Goal: Task Accomplishment & Management: Manage account settings

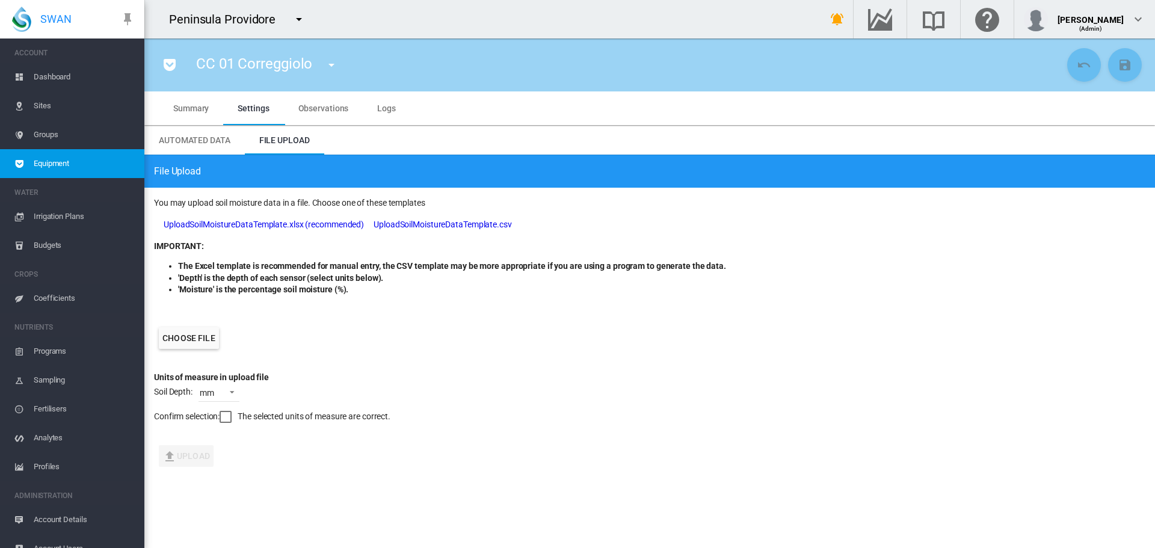
click at [196, 336] on label "Choose file" at bounding box center [189, 338] width 60 height 22
click at [0, 0] on input "Choose file" at bounding box center [0, 0] width 0 height 0
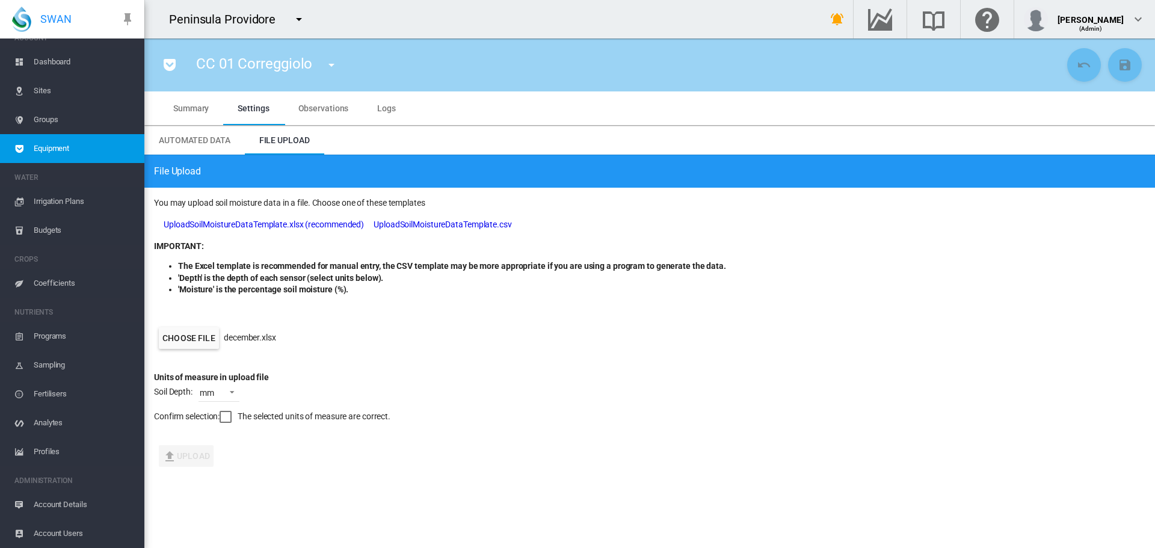
click at [228, 418] on div at bounding box center [226, 417] width 12 height 12
click at [229, 391] on span at bounding box center [228, 391] width 14 height 11
click at [215, 395] on div "mm" at bounding box center [207, 393] width 14 height 12
click at [181, 454] on button "Upload" at bounding box center [186, 456] width 55 height 22
click at [375, 106] on md-tab-item "Logs" at bounding box center [387, 108] width 48 height 34
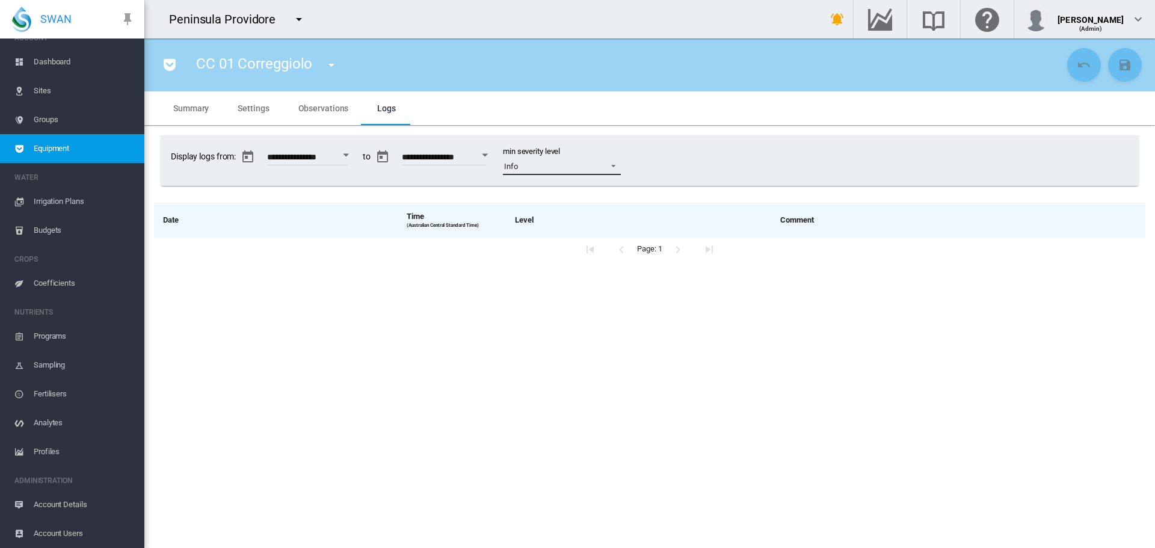
click at [617, 165] on span at bounding box center [610, 164] width 14 height 11
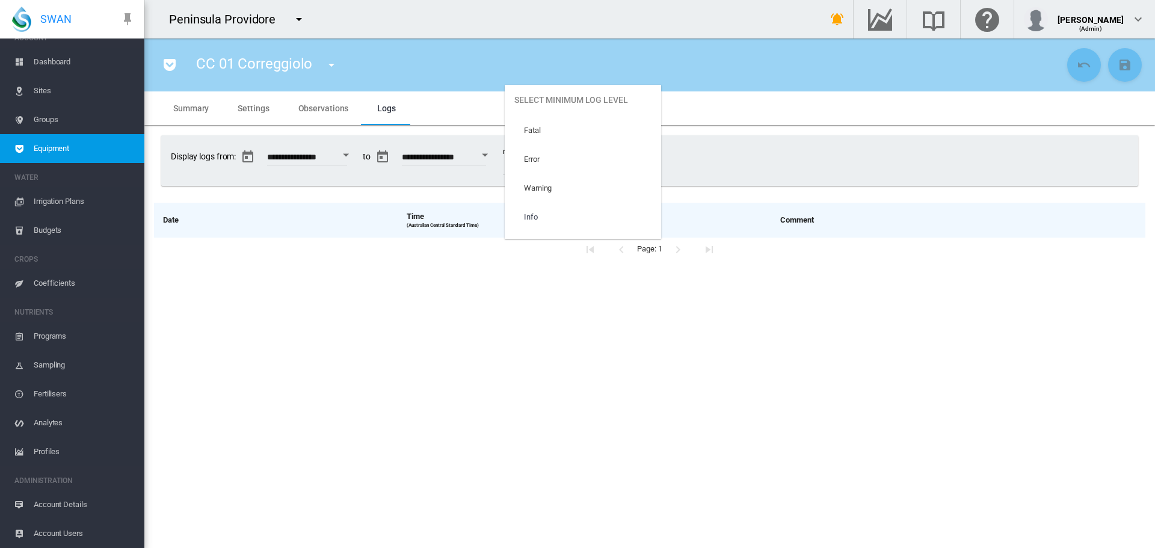
scroll to position [51, 0]
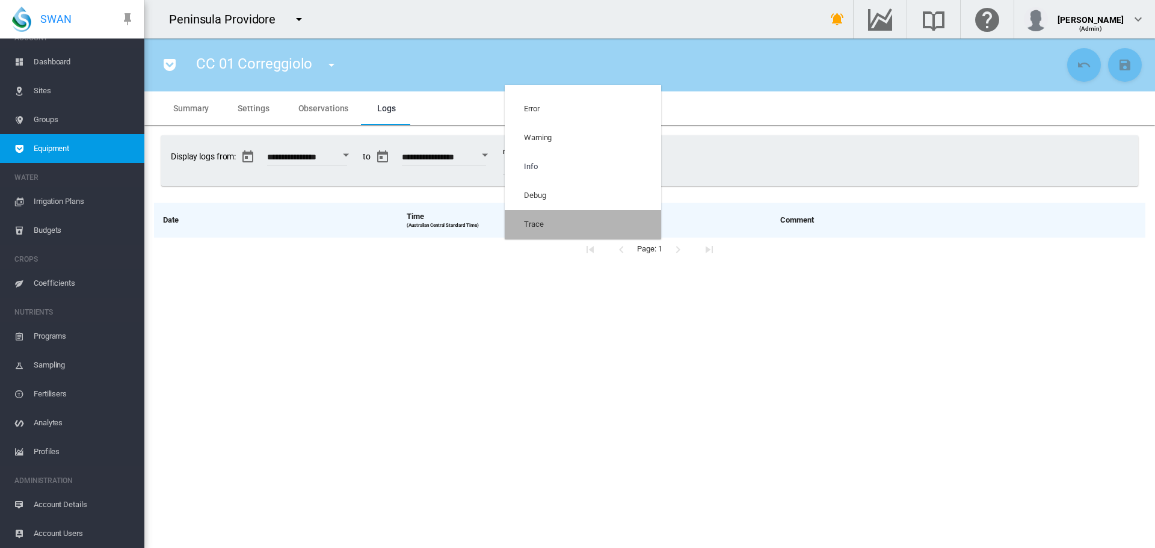
click at [616, 216] on md-option "Trace" at bounding box center [583, 224] width 156 height 29
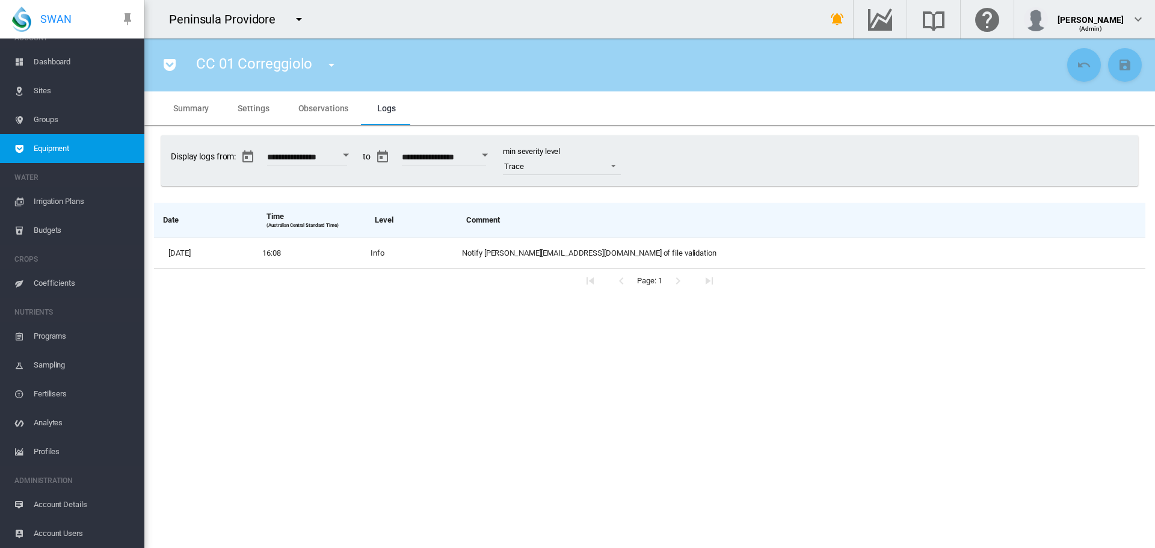
click at [342, 105] on span "Observations" at bounding box center [323, 108] width 51 height 10
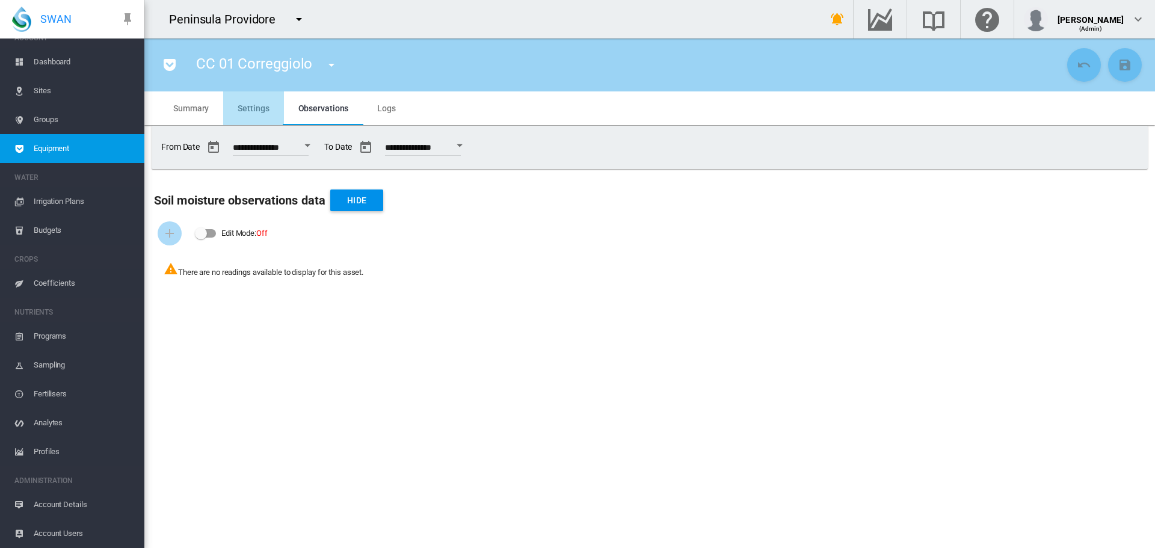
click at [265, 114] on md-tab-item "Settings" at bounding box center [253, 108] width 60 height 34
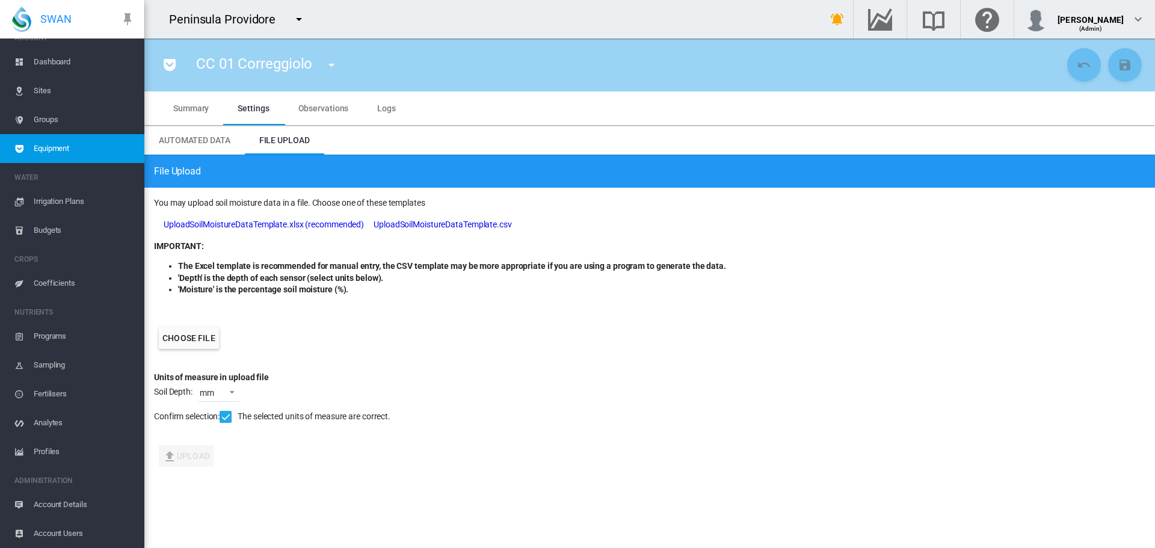
click at [389, 108] on span "Logs" at bounding box center [386, 108] width 19 height 10
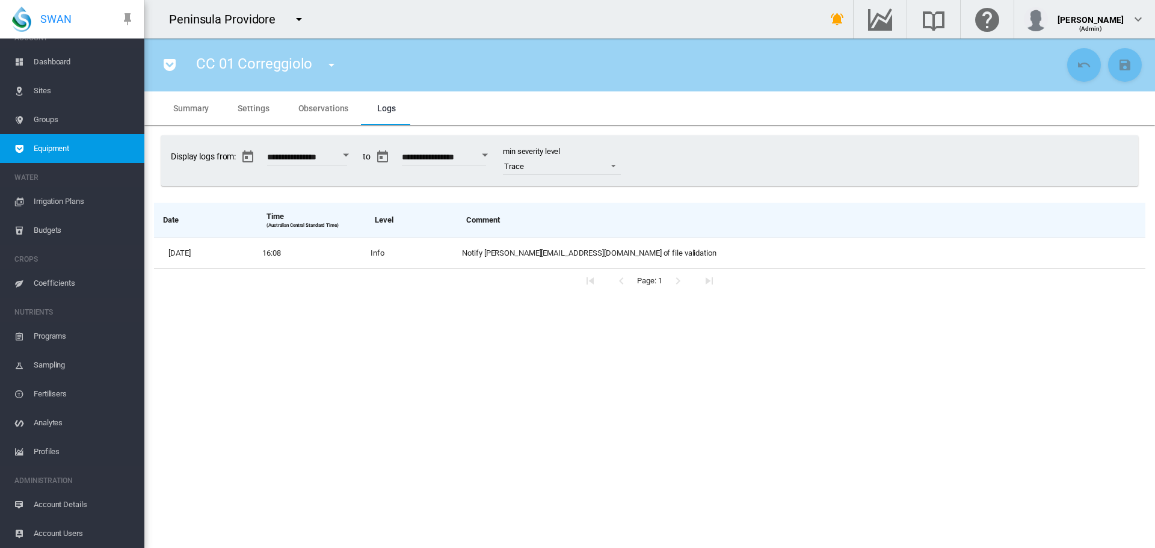
click at [38, 94] on span "Sites" at bounding box center [84, 90] width 101 height 29
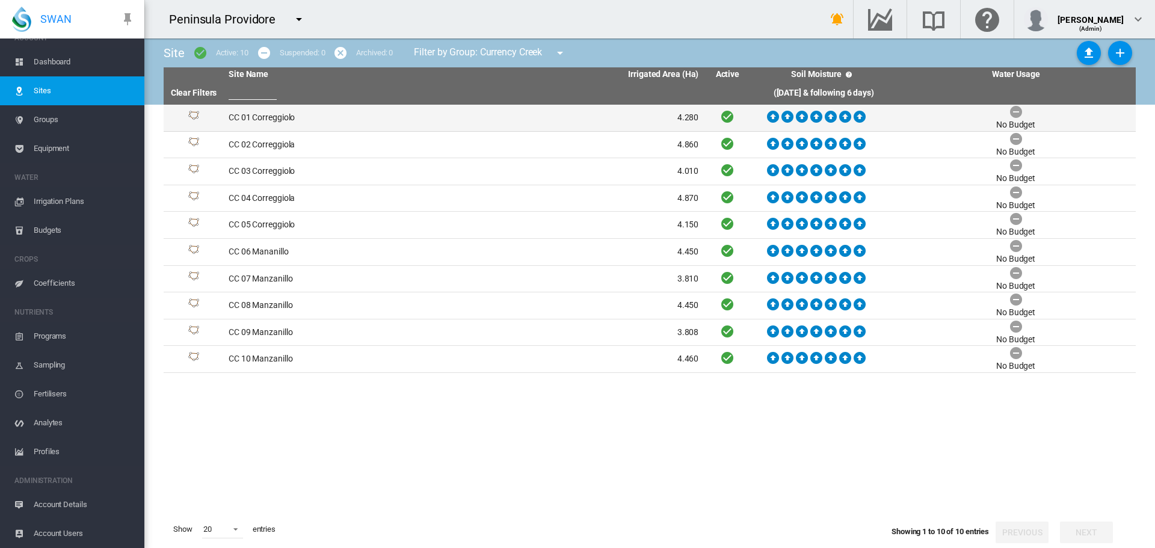
click at [251, 117] on td "CC 01 Correggiolo" at bounding box center [344, 118] width 240 height 26
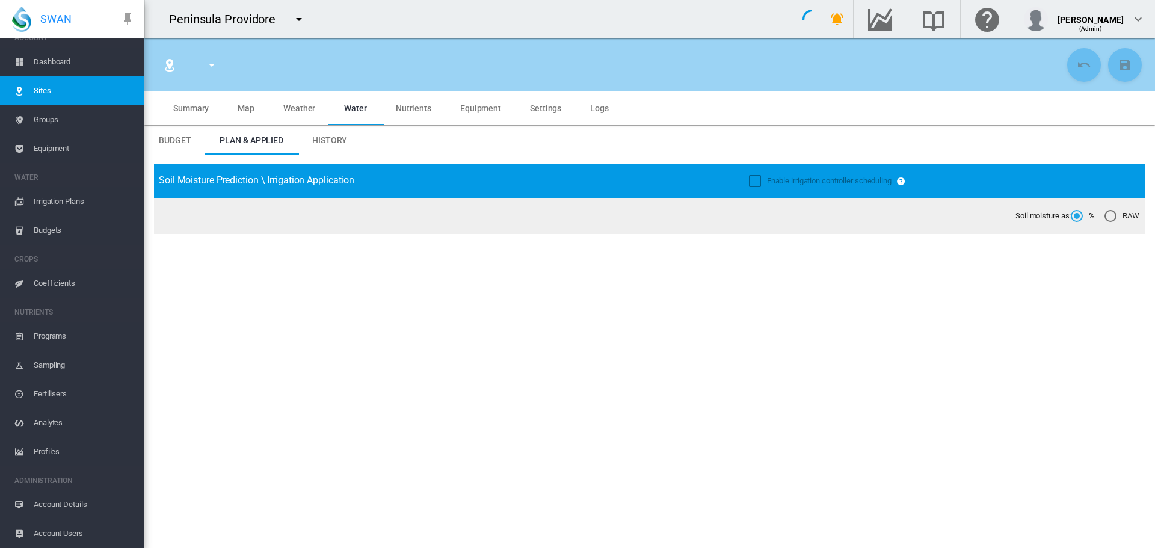
type input "**********"
type input "****"
type input "*********"
type input "**"
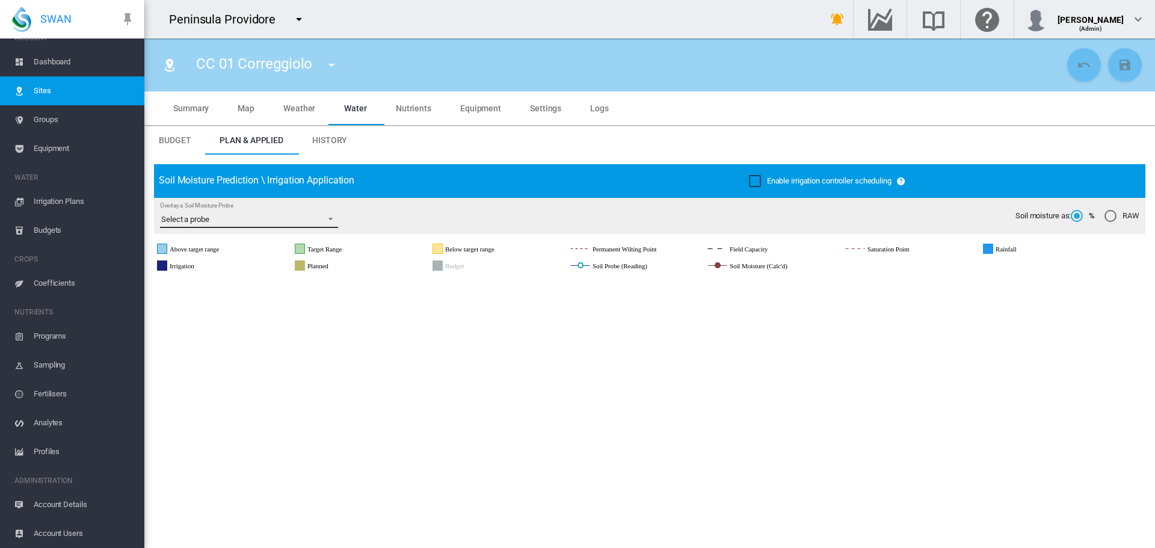
click at [336, 218] on md-select-value "Select a probe" at bounding box center [249, 219] width 178 height 18
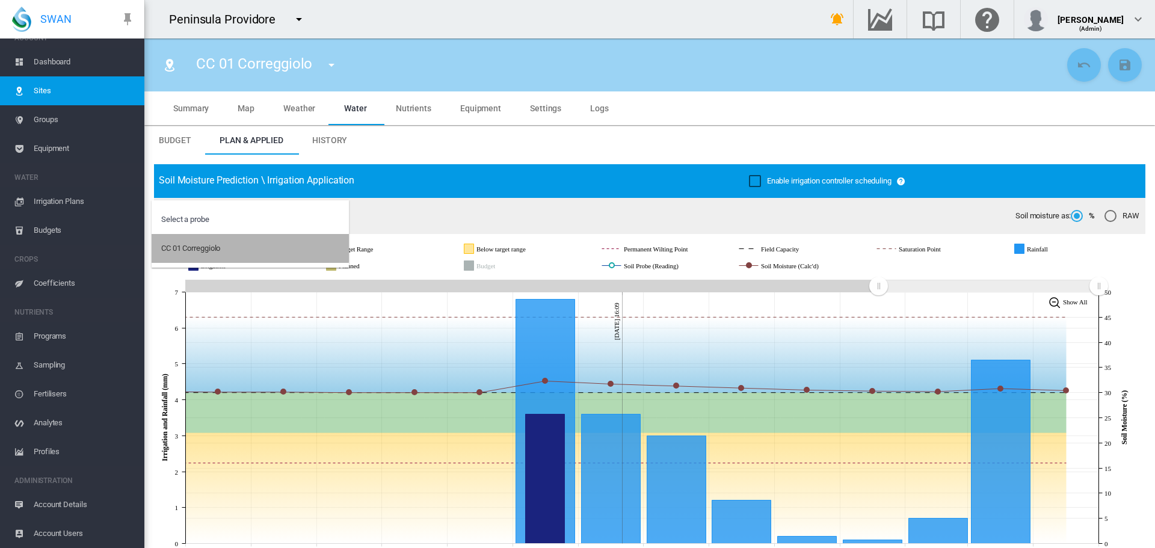
click at [249, 245] on md-option "CC 01 Correggiolo" at bounding box center [250, 248] width 197 height 29
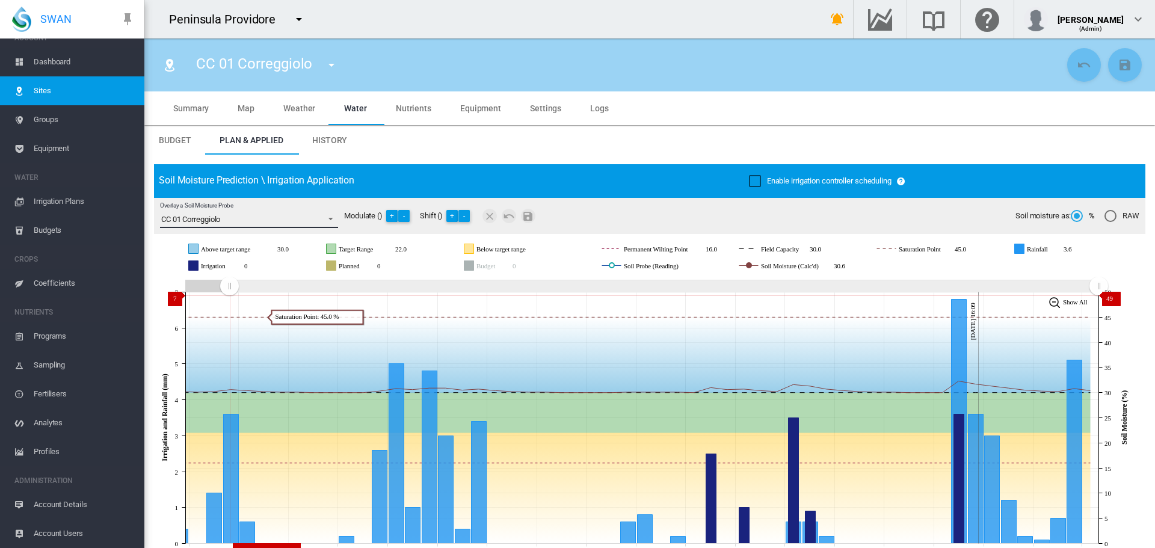
drag, startPoint x: 878, startPoint y: 291, endPoint x: 229, endPoint y: 295, distance: 649.0
click at [229, 295] on g "Zoom chart using cursor arrows" at bounding box center [229, 285] width 21 height 21
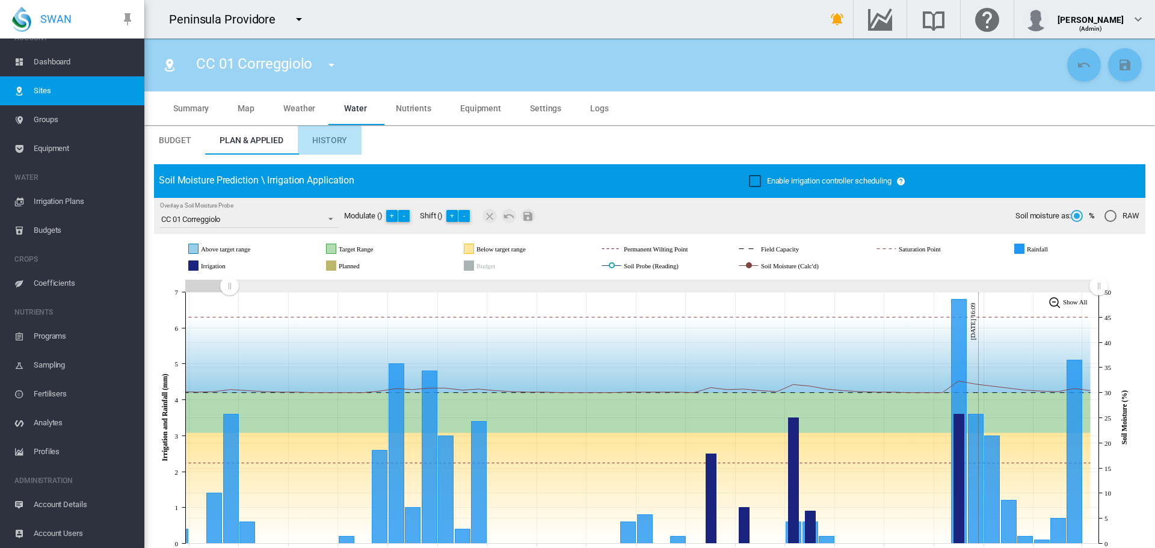
click at [328, 142] on span "History" at bounding box center [329, 140] width 35 height 10
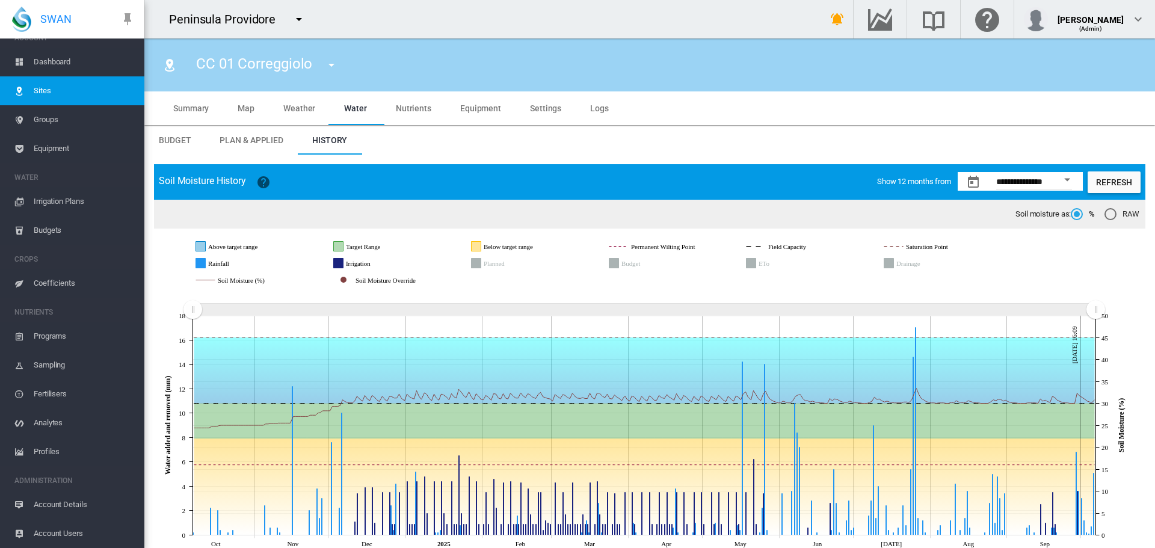
click at [257, 143] on span "Plan & Applied" at bounding box center [252, 140] width 64 height 10
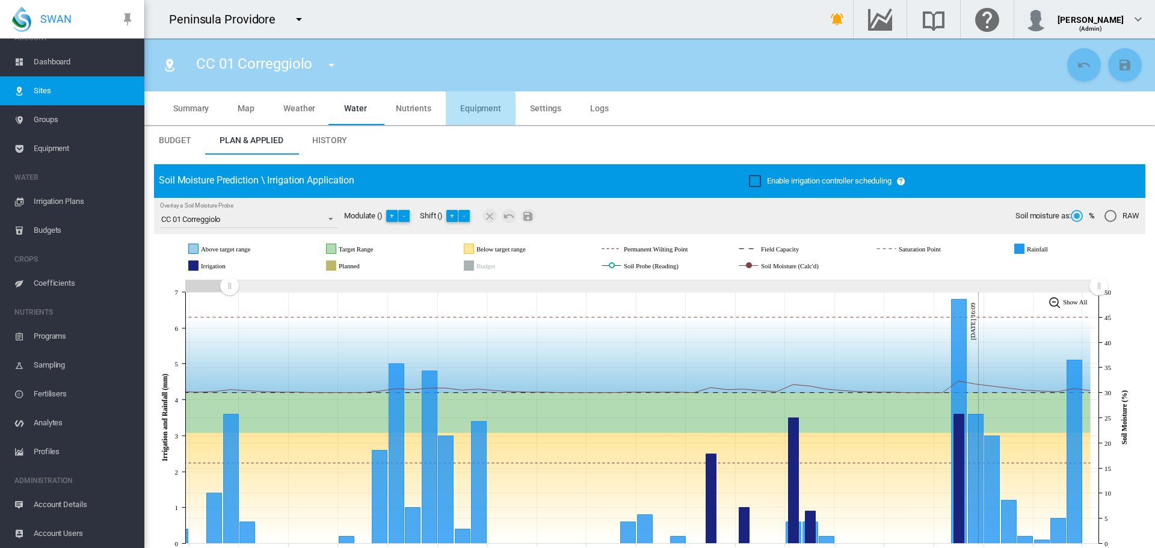
click at [476, 109] on span "Equipment" at bounding box center [480, 108] width 41 height 10
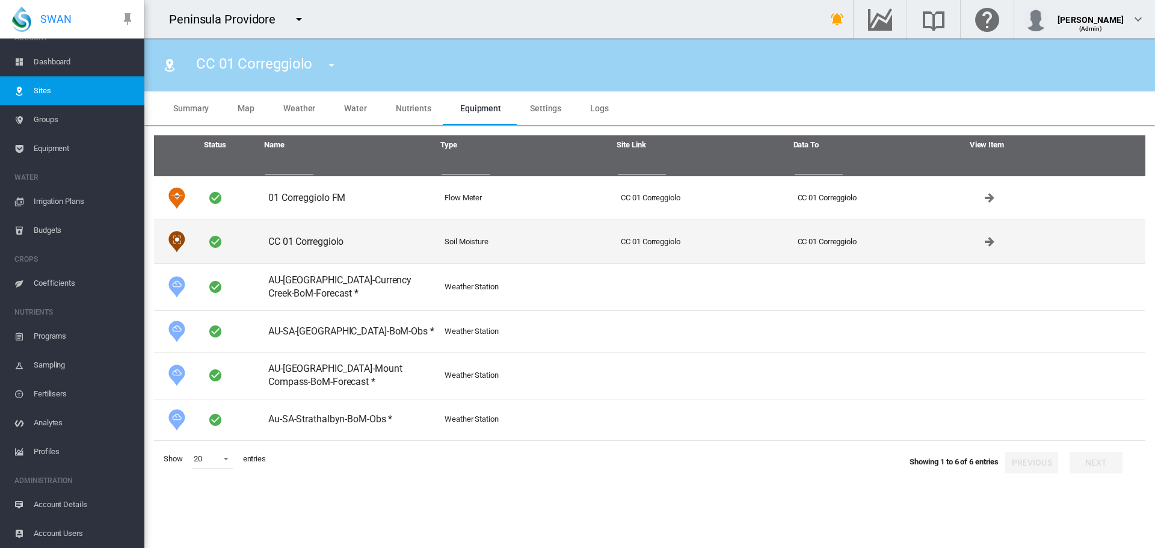
click at [326, 245] on td "CC 01 Correggiolo" at bounding box center [351, 242] width 176 height 44
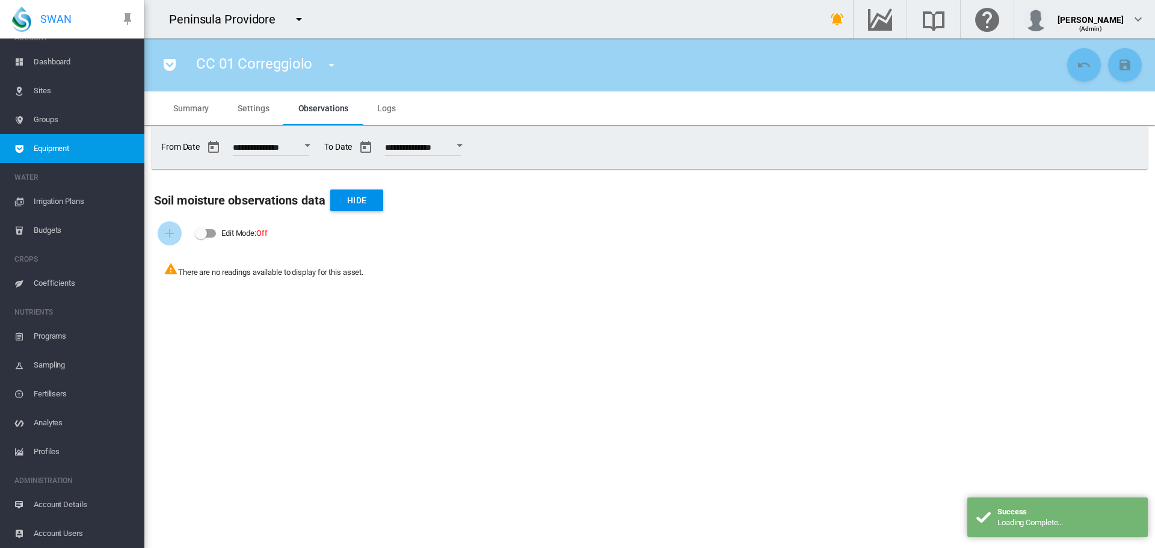
click at [380, 109] on span "Logs" at bounding box center [386, 108] width 19 height 10
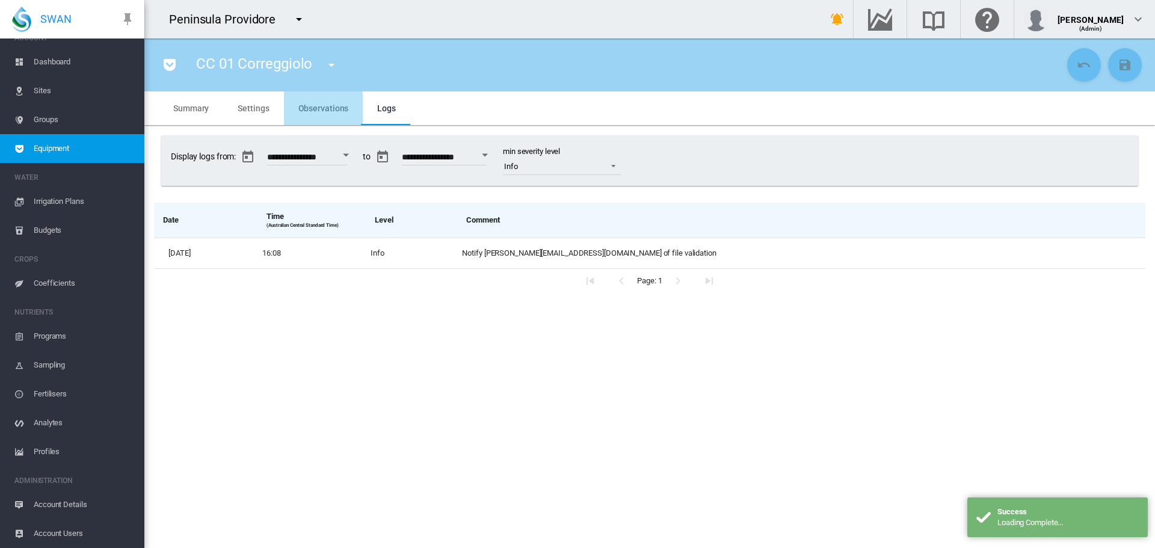
click at [306, 114] on md-tab-item "Observations" at bounding box center [323, 108] width 79 height 34
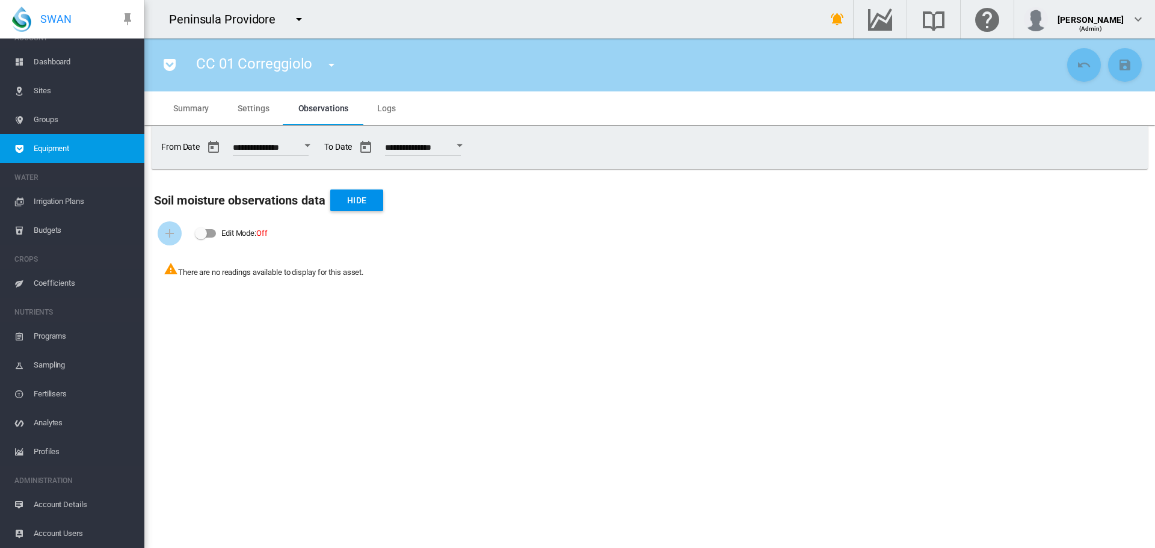
click at [254, 102] on md-tab-item "Settings" at bounding box center [253, 108] width 60 height 34
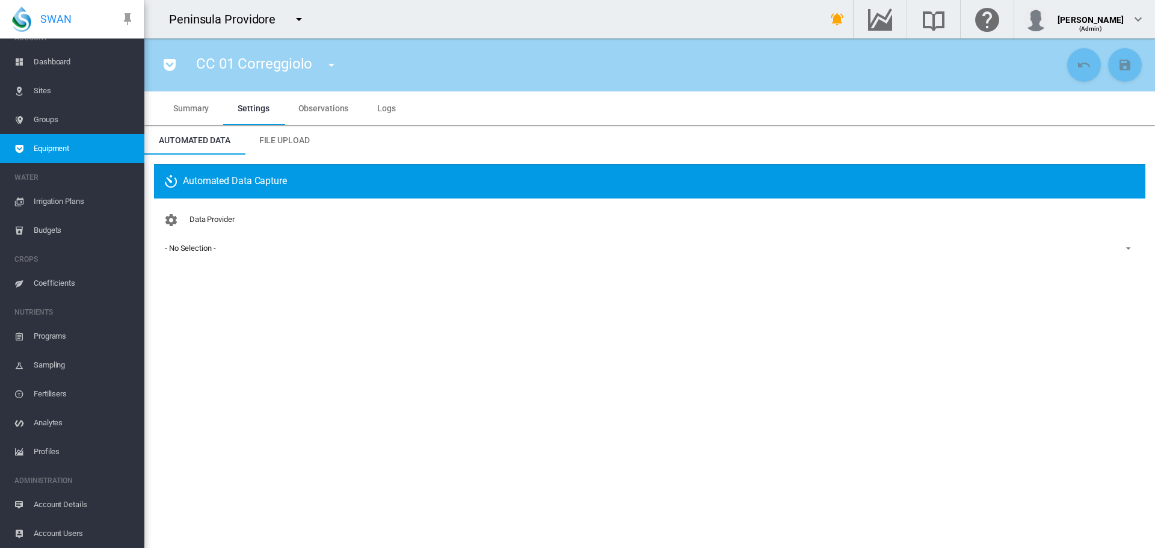
click at [197, 251] on div "- No Selection -" at bounding box center [190, 248] width 51 height 9
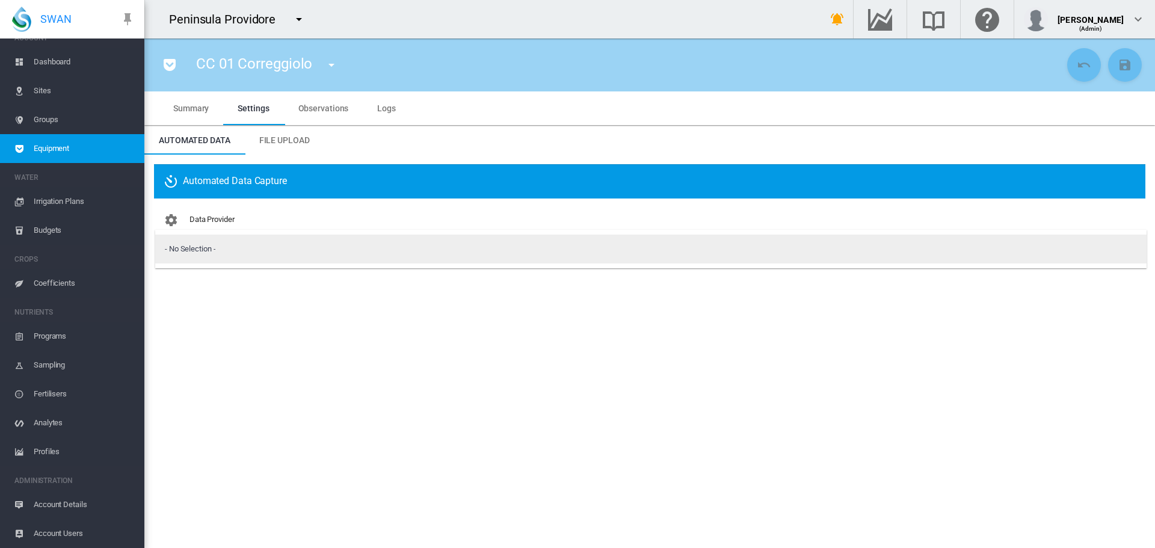
click at [197, 250] on div "- No Selection -" at bounding box center [190, 249] width 51 height 11
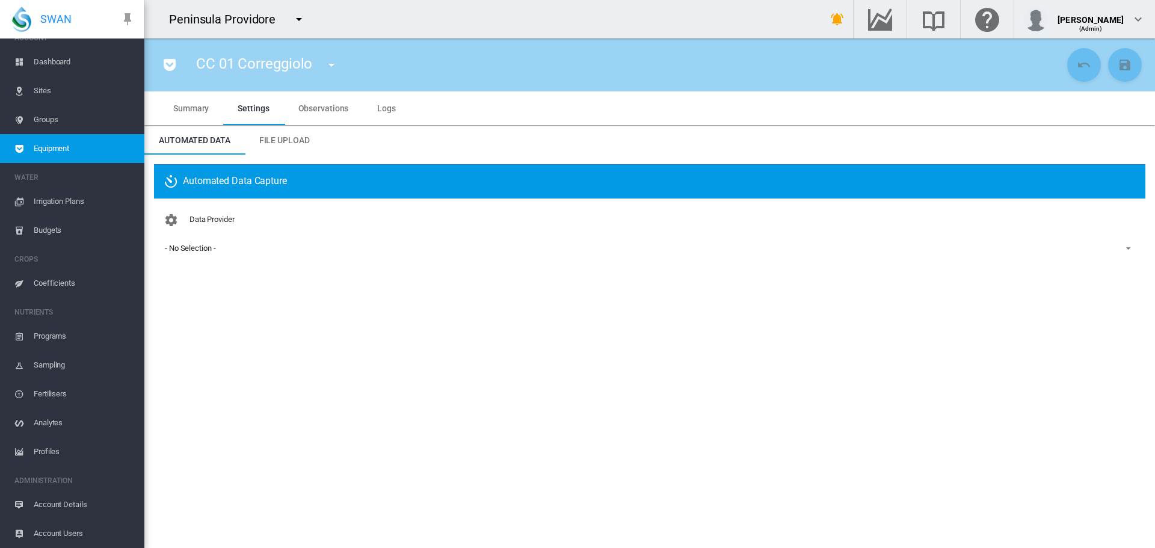
click at [191, 114] on md-tab-item "Summary" at bounding box center [191, 108] width 64 height 34
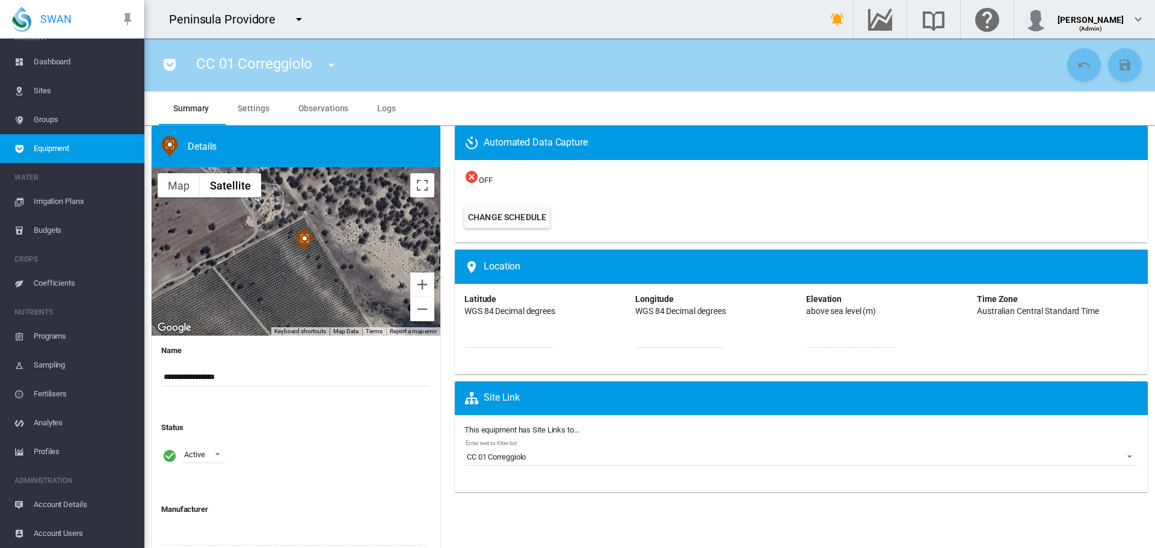
click at [333, 109] on span "Observations" at bounding box center [323, 108] width 51 height 10
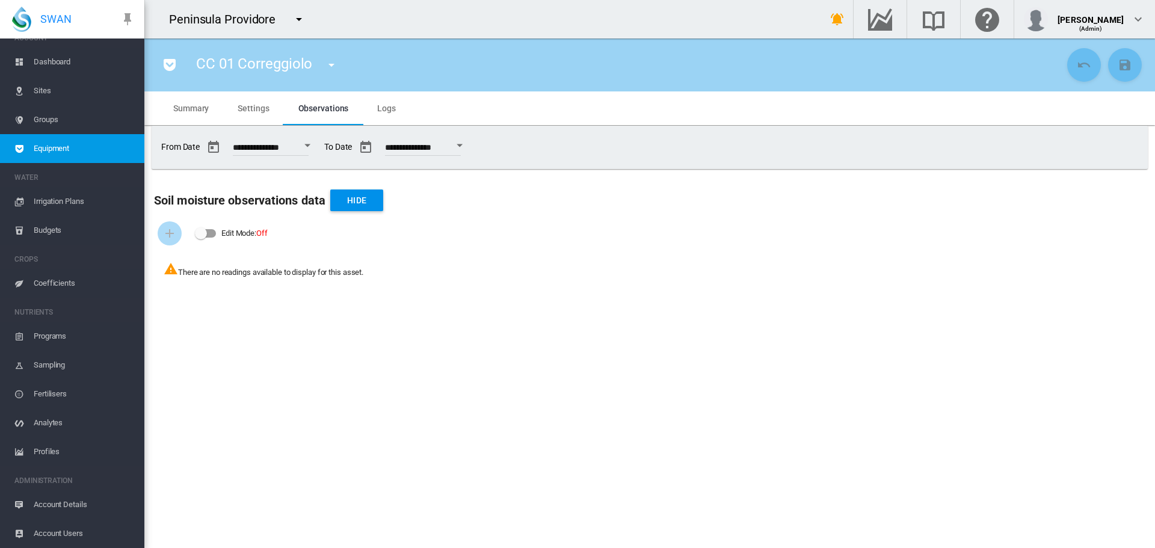
click at [260, 109] on span "Settings" at bounding box center [253, 108] width 31 height 10
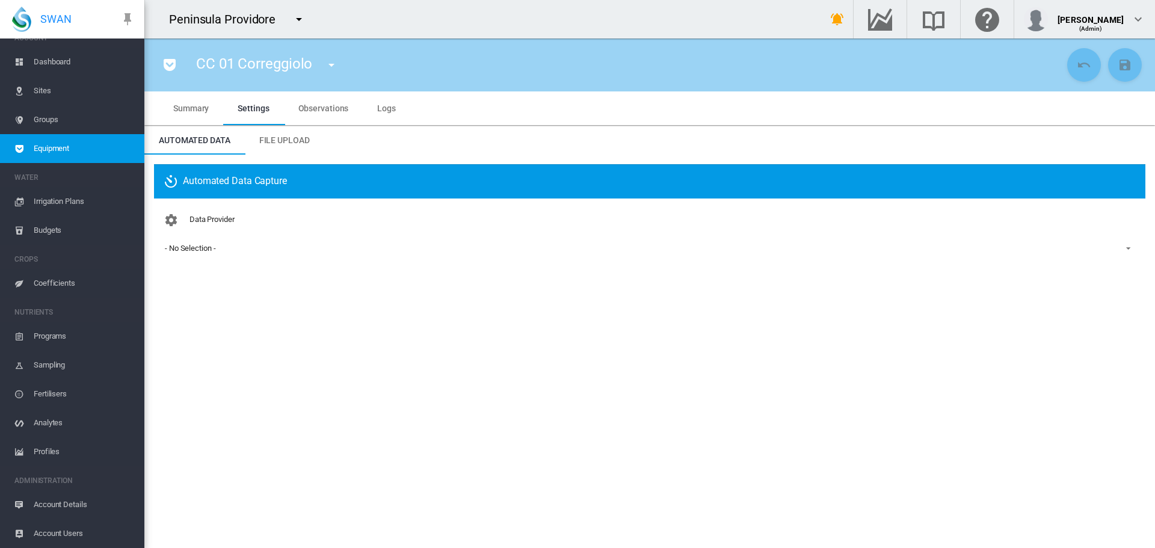
click at [206, 253] on span "- No Selection -" at bounding box center [640, 248] width 950 height 11
click at [206, 253] on div "- No Selection -" at bounding box center [190, 249] width 51 height 11
